Goal: Information Seeking & Learning: Find specific fact

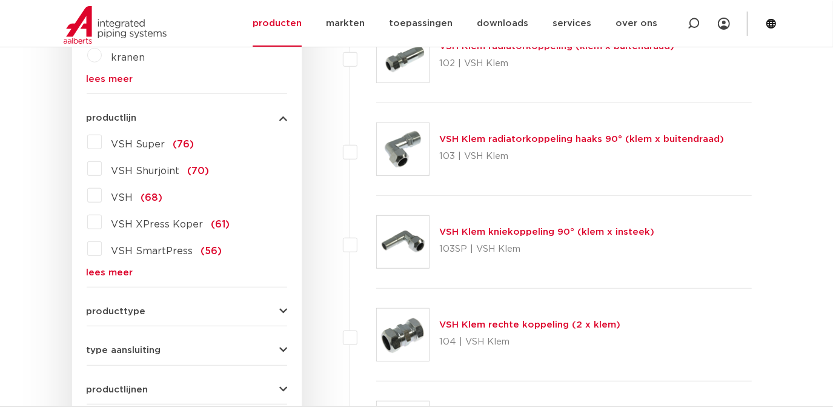
scroll to position [440, 0]
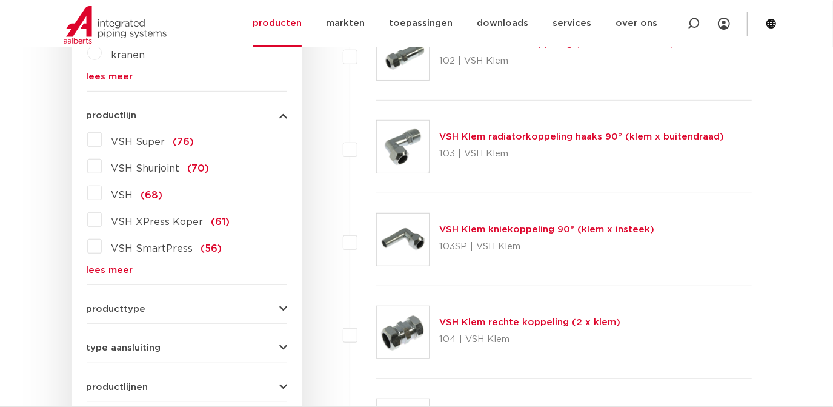
click at [124, 271] on link "lees meer" at bounding box center [187, 269] width 201 height 9
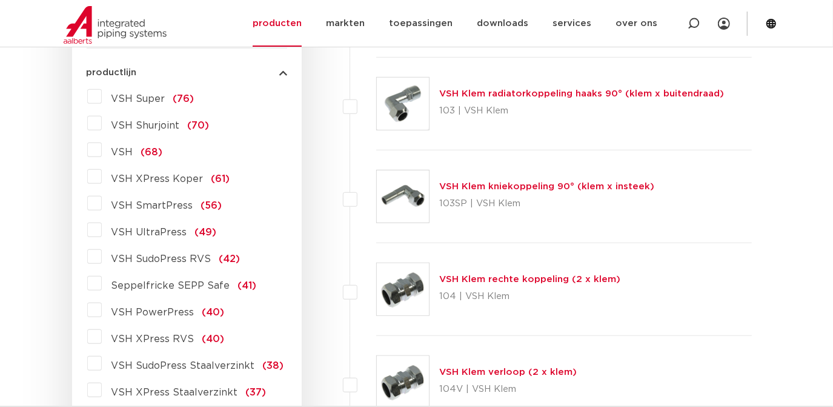
scroll to position [488, 0]
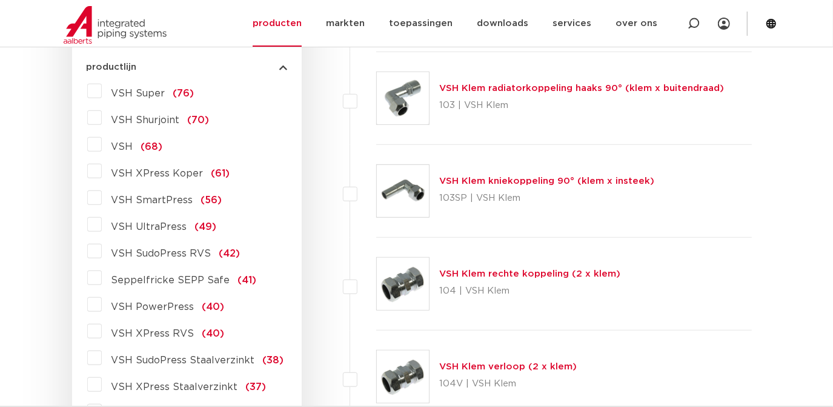
click at [166, 328] on span "VSH XPress RVS" at bounding box center [152, 333] width 83 height 10
click at [0, 0] on input "VSH XPress RVS (40)" at bounding box center [0, 0] width 0 height 0
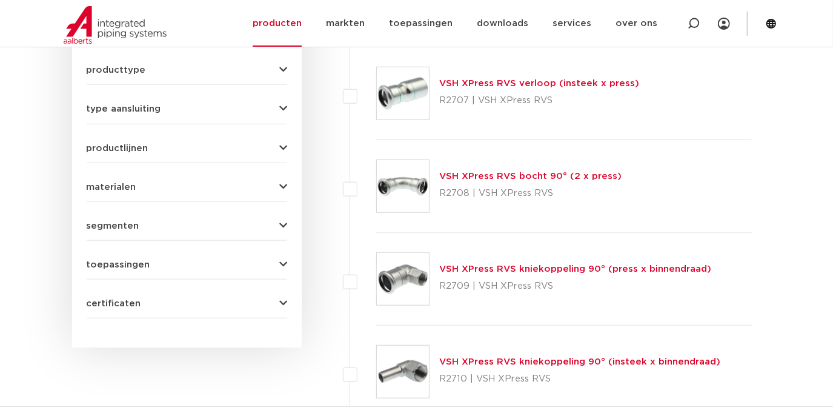
scroll to position [679, 0]
drag, startPoint x: 471, startPoint y: 191, endPoint x: 442, endPoint y: 188, distance: 29.8
click at [442, 188] on p "R2708 | VSH XPress RVS" at bounding box center [530, 192] width 182 height 19
click at [446, 190] on p "R2708 | VSH XPress RVS" at bounding box center [530, 192] width 182 height 19
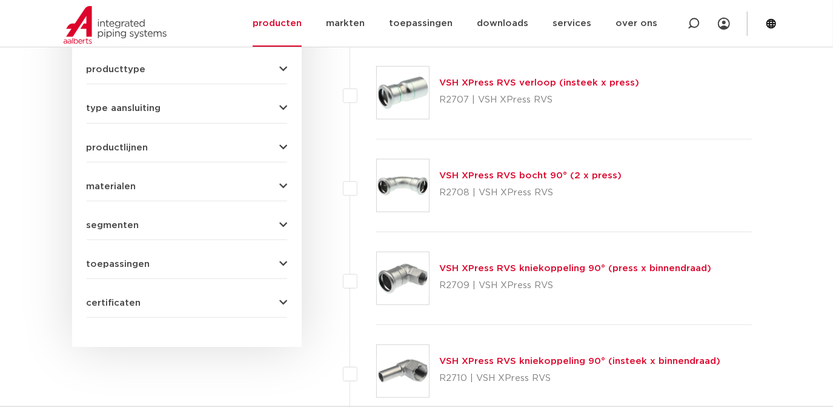
drag, startPoint x: 439, startPoint y: 191, endPoint x: 467, endPoint y: 199, distance: 28.6
click at [467, 199] on p "R2708 | VSH XPress RVS" at bounding box center [530, 192] width 182 height 19
copy p "R2708"
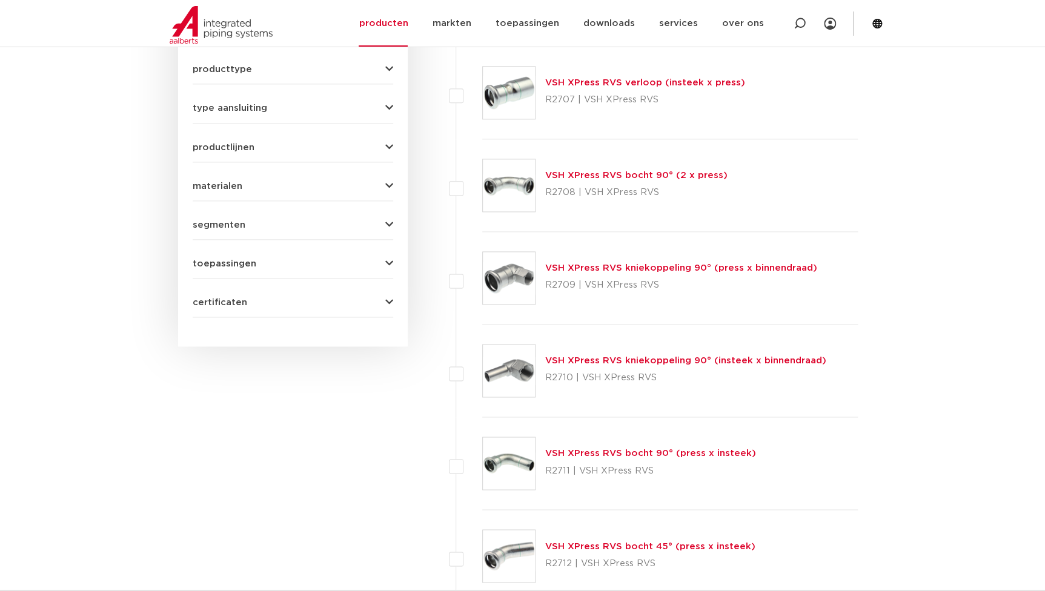
drag, startPoint x: 199, startPoint y: 556, endPoint x: 271, endPoint y: 203, distance: 359.9
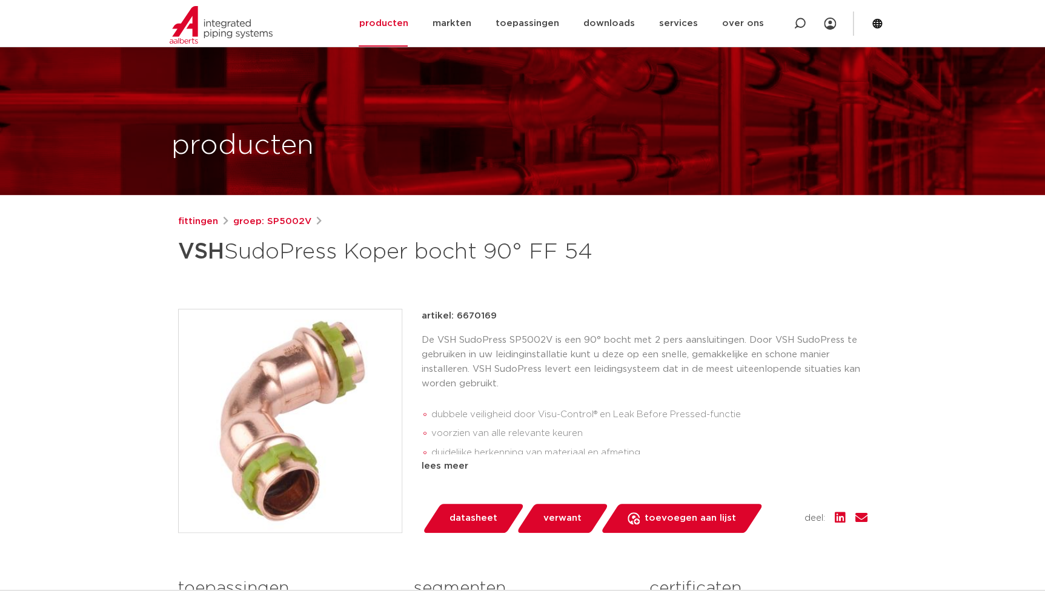
scroll to position [55, 0]
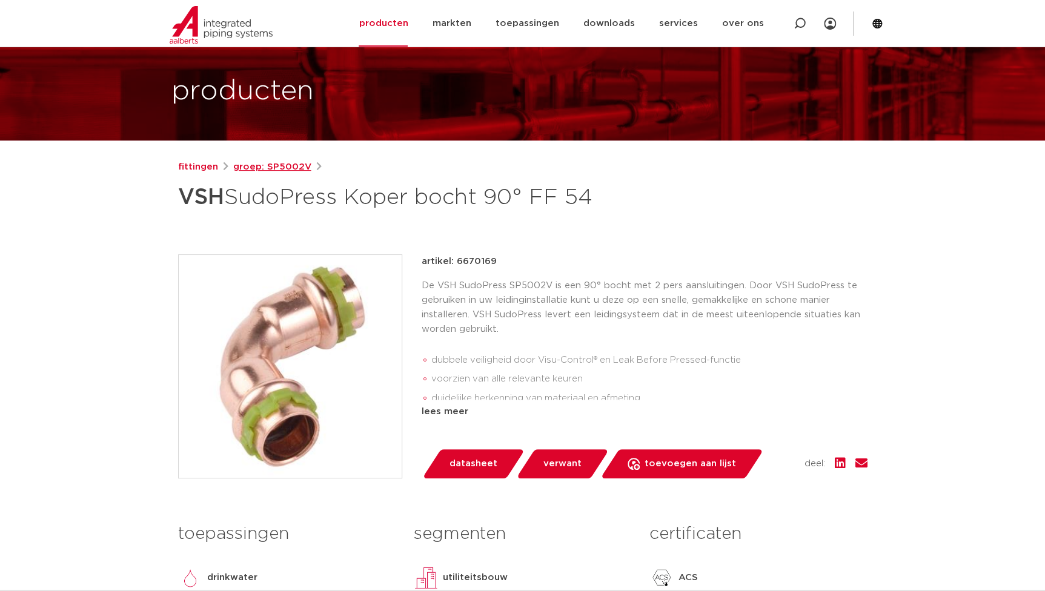
click at [281, 171] on link "groep: SP5002V" at bounding box center [272, 167] width 78 height 15
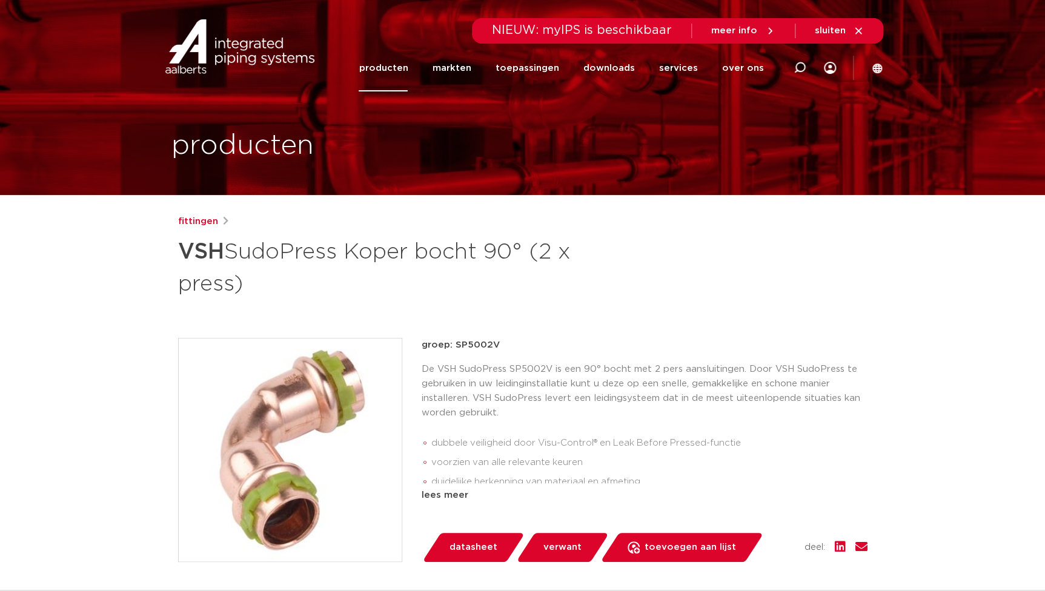
drag, startPoint x: 496, startPoint y: 346, endPoint x: 456, endPoint y: 344, distance: 40.1
click at [456, 344] on p "groep: SP5002V" at bounding box center [645, 345] width 446 height 15
copy p "SP5002V"
